Goal: Navigation & Orientation: Go to known website

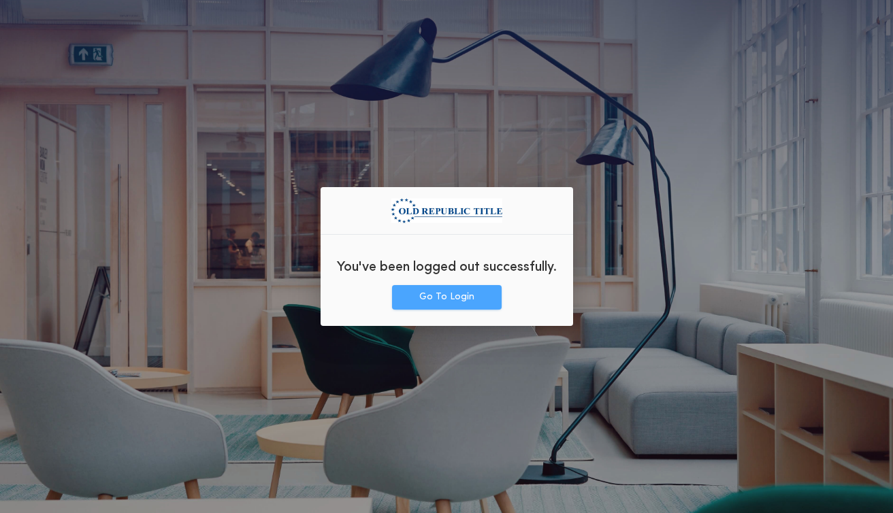
click at [445, 293] on button "Go To Login" at bounding box center [447, 297] width 110 height 25
